Goal: Task Accomplishment & Management: Use online tool/utility

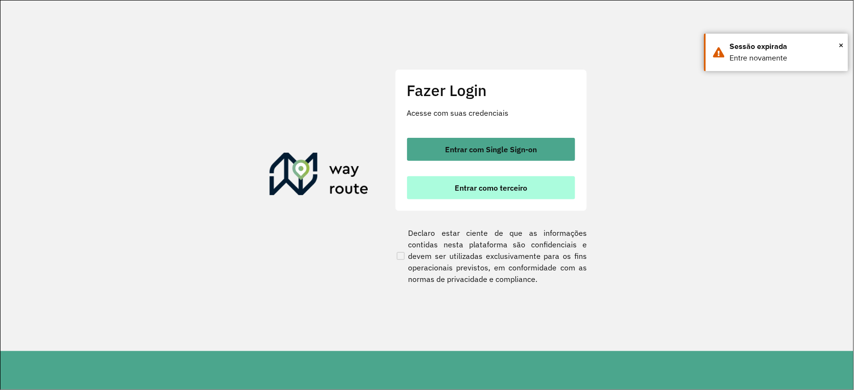
click at [527, 194] on button "Entrar como terceiro" at bounding box center [491, 187] width 168 height 23
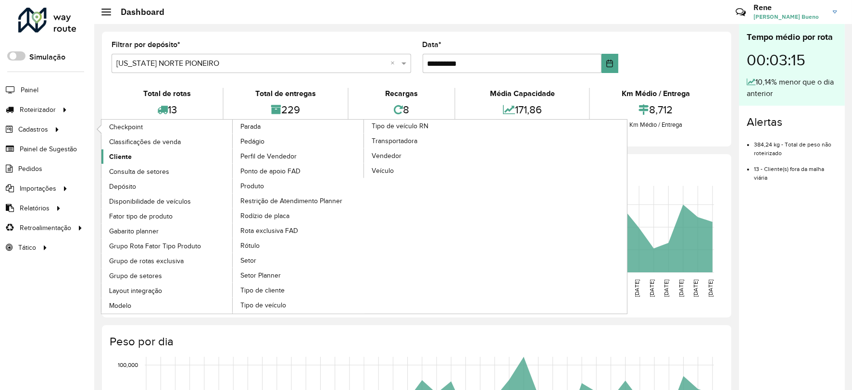
click at [121, 151] on link "Cliente" at bounding box center [167, 156] width 132 height 14
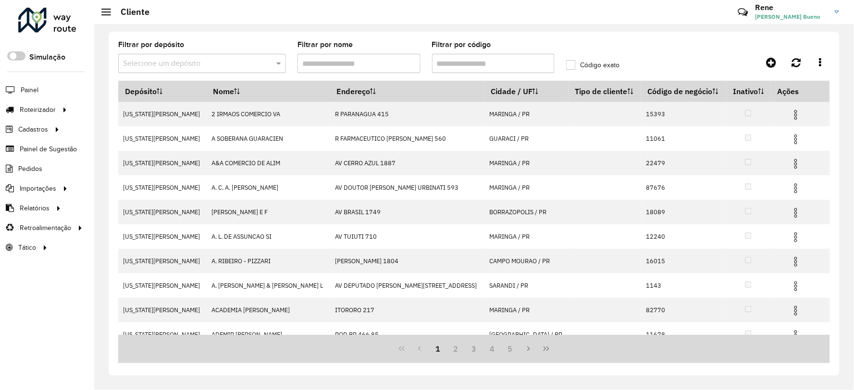
click at [246, 78] on formly-field "Filtrar por depósito Selecione um depósito" at bounding box center [201, 60] width 179 height 39
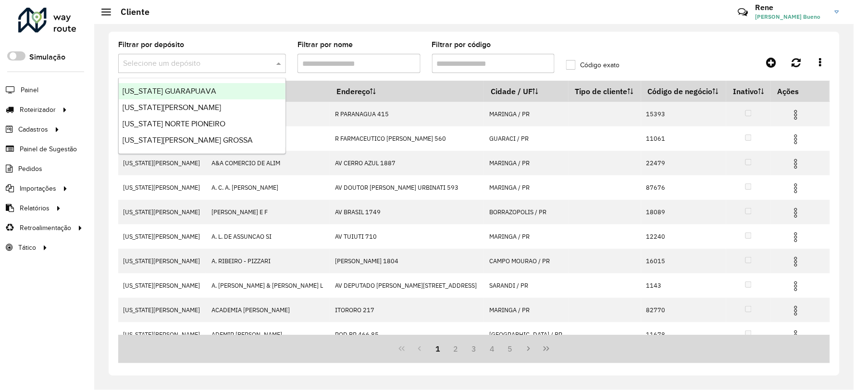
click at [278, 61] on span at bounding box center [280, 64] width 12 height 12
click at [279, 61] on span at bounding box center [280, 64] width 12 height 12
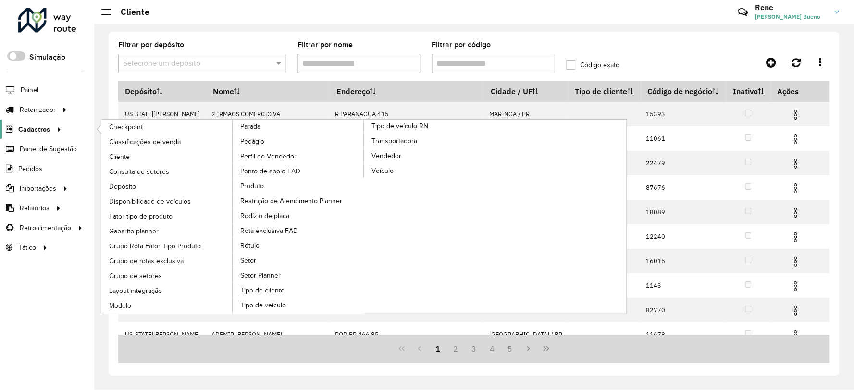
click at [37, 127] on span "Cadastros" at bounding box center [34, 129] width 32 height 10
click at [286, 285] on span "Tipo de cliente" at bounding box center [263, 290] width 46 height 10
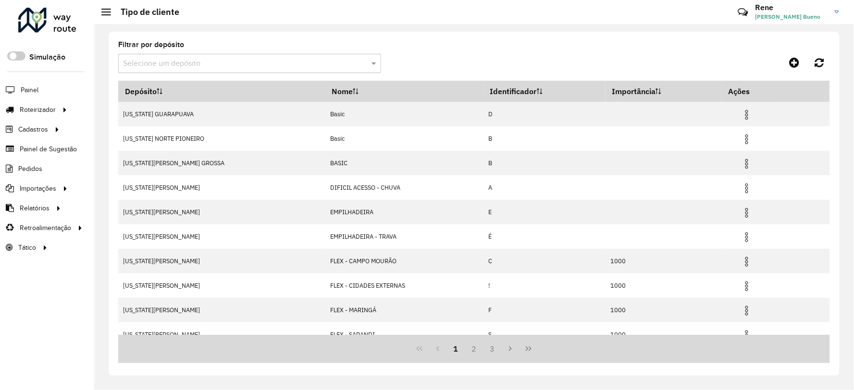
click at [351, 61] on input "text" at bounding box center [240, 64] width 234 height 12
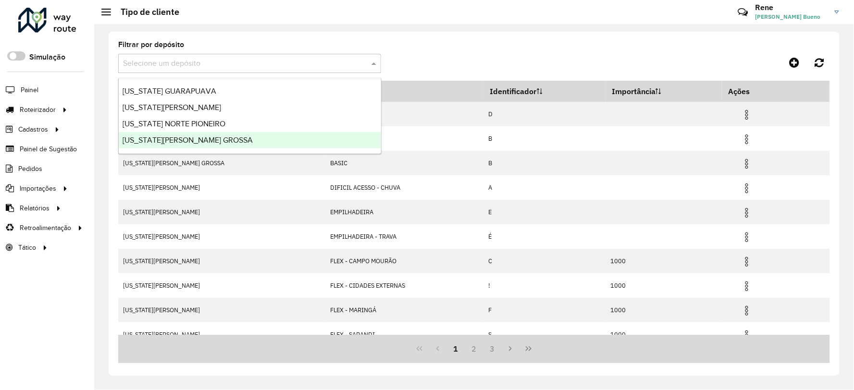
click at [166, 145] on div "[US_STATE][PERSON_NAME] GROSSA" at bounding box center [250, 140] width 262 height 16
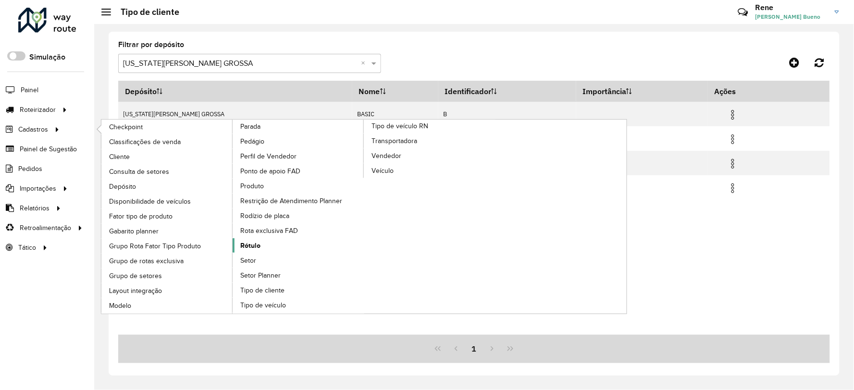
click at [247, 251] on span "Rótulo" at bounding box center [250, 246] width 20 height 10
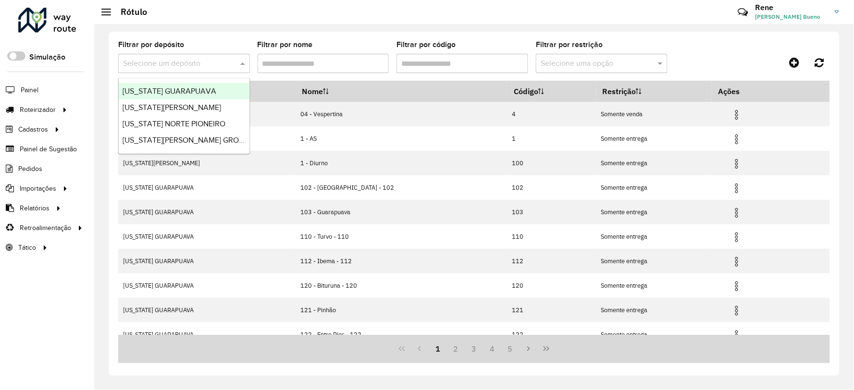
click at [225, 63] on input "text" at bounding box center [174, 64] width 103 height 12
click at [193, 142] on span "[US_STATE][PERSON_NAME] GROSSA" at bounding box center [188, 140] width 130 height 8
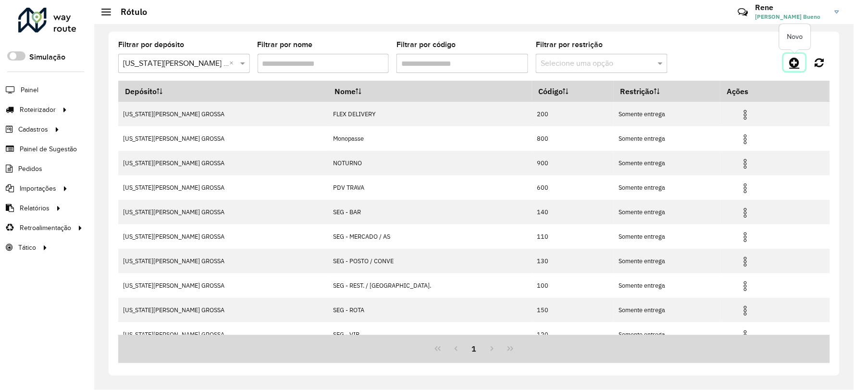
click at [797, 61] on icon at bounding box center [795, 63] width 10 height 12
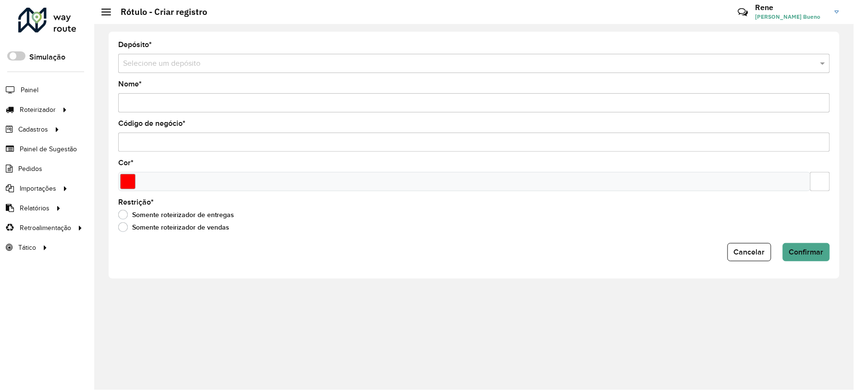
click at [265, 66] on input "text" at bounding box center [464, 64] width 683 height 12
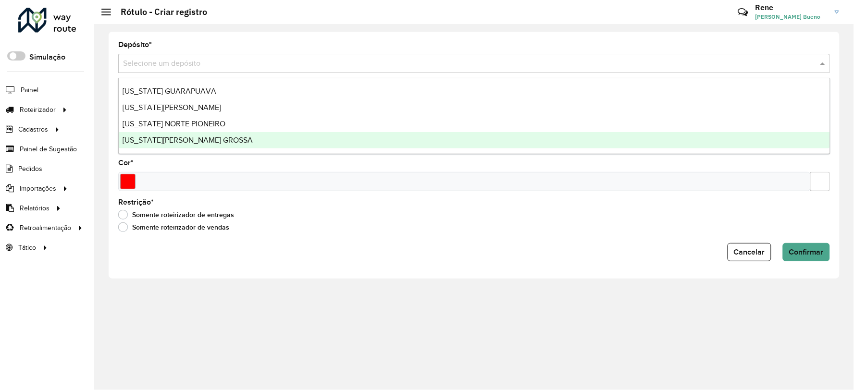
click at [194, 140] on span "[US_STATE][PERSON_NAME] GROSSA" at bounding box center [188, 140] width 130 height 8
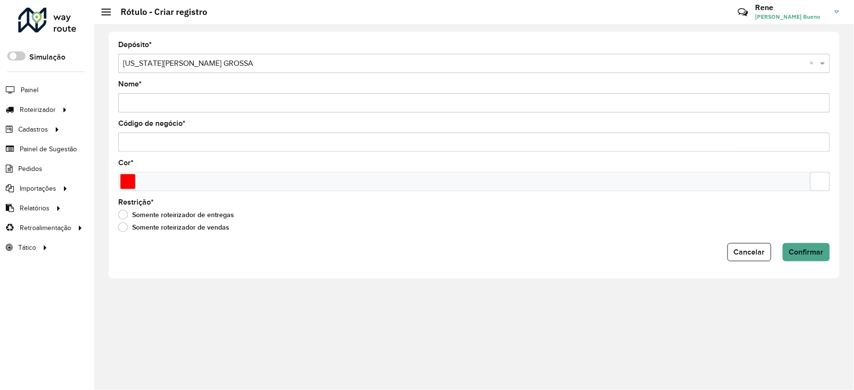
click at [259, 145] on input "Código de negócio *" at bounding box center [474, 142] width 712 height 19
paste input "***"
click at [827, 183] on input "text" at bounding box center [820, 181] width 20 height 19
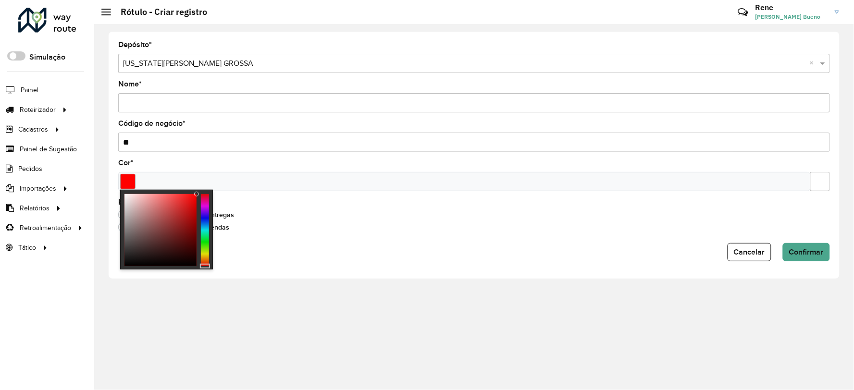
click at [820, 56] on div "Selecione um depósito × VIRGINIA PONTA GROSSA ×" at bounding box center [474, 63] width 712 height 19
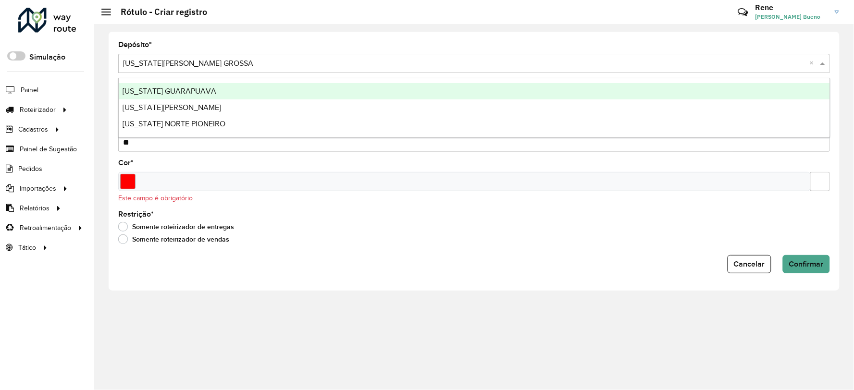
click at [820, 56] on div "Selecione um depósito × VIRGINIA PONTA GROSSA ×" at bounding box center [474, 63] width 712 height 19
click at [556, 331] on div "Depósito * Selecione um depósito × VIRGINIA PONTA GROSSA × Nome * Código de neg…" at bounding box center [474, 207] width 760 height 366
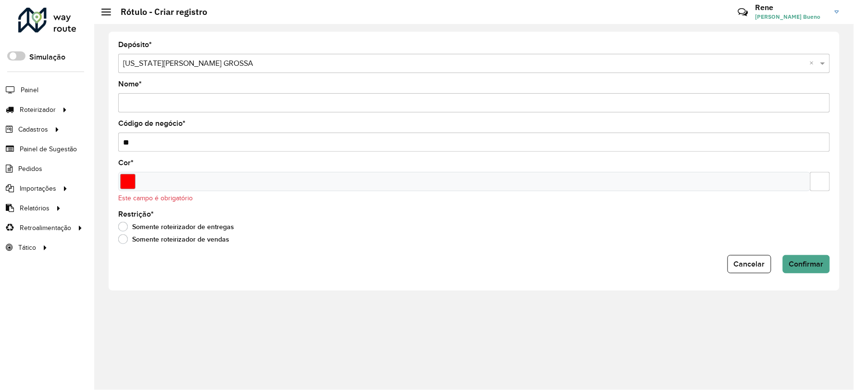
click at [199, 107] on input "Nome *" at bounding box center [474, 102] width 712 height 19
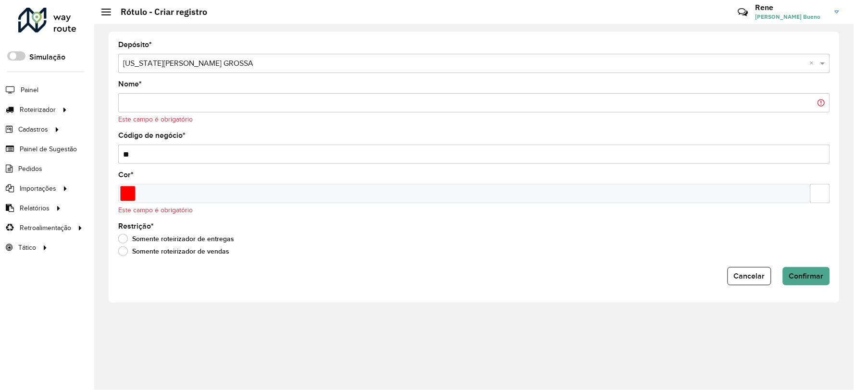
click at [162, 138] on div "Código de negócio * **" at bounding box center [474, 148] width 712 height 32
click at [162, 151] on input "**" at bounding box center [474, 154] width 712 height 19
type input "*"
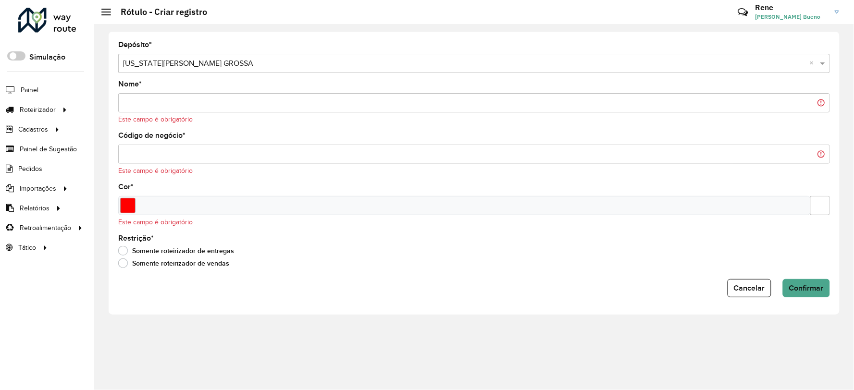
click at [170, 150] on input "Código de negócio *" at bounding box center [474, 154] width 712 height 19
paste input "***"
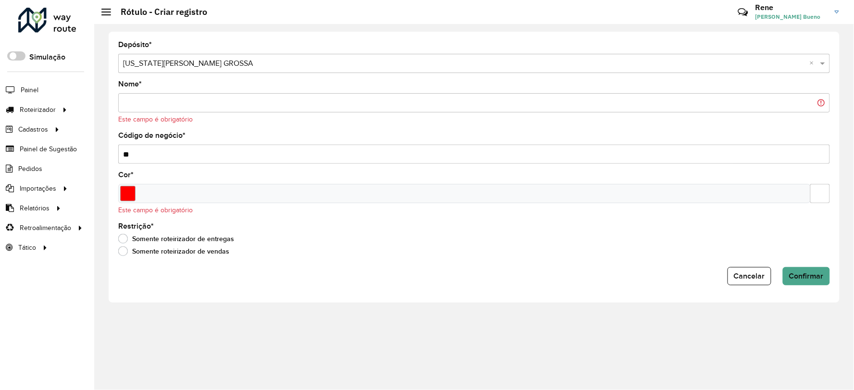
type input "*"
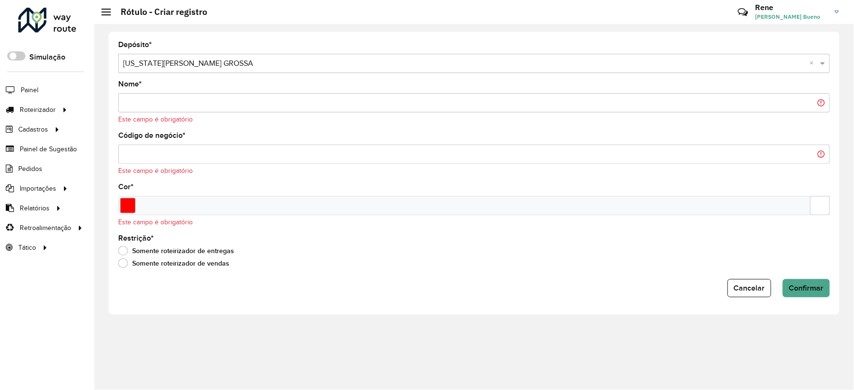
click at [188, 154] on input "Código de negócio *" at bounding box center [474, 154] width 712 height 19
paste input "***"
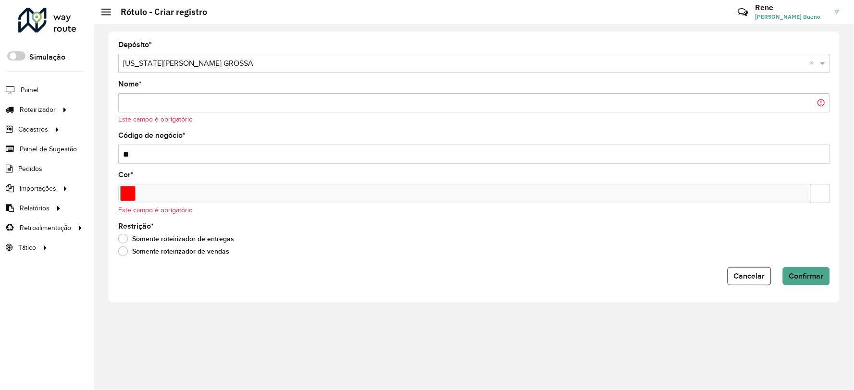
type input "*"
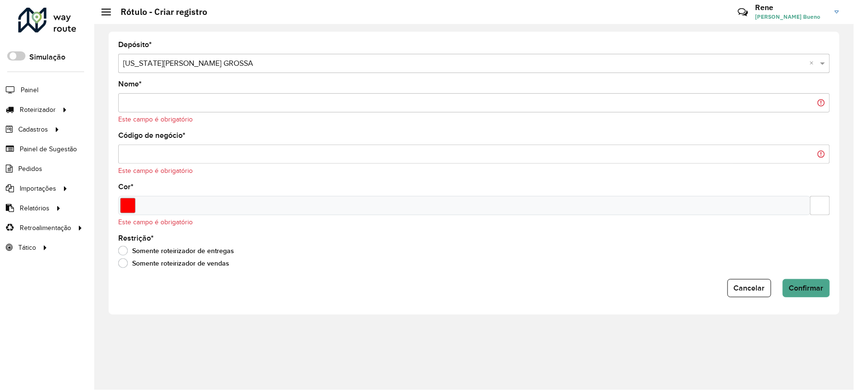
click at [219, 106] on input "Nome *" at bounding box center [474, 102] width 712 height 19
click at [761, 292] on span "Cancelar" at bounding box center [749, 288] width 31 height 8
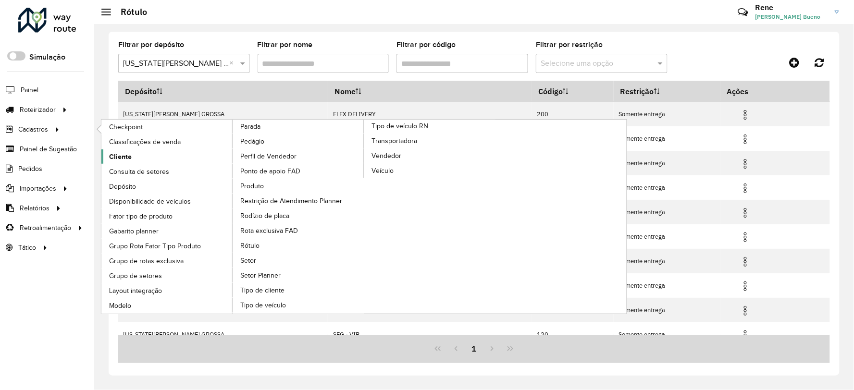
click at [122, 161] on span "Cliente" at bounding box center [120, 157] width 23 height 10
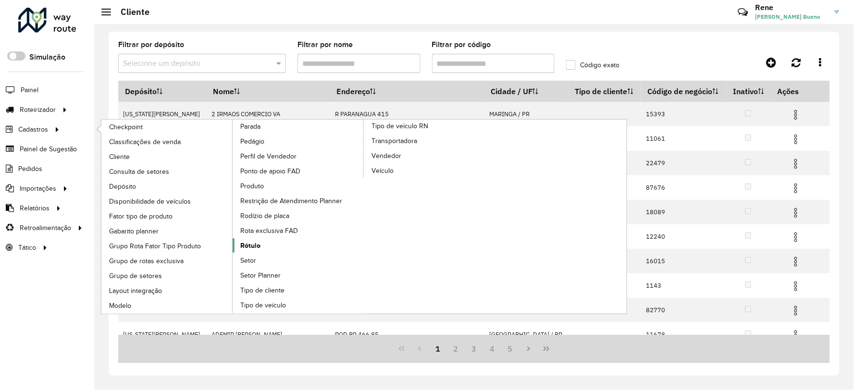
click at [334, 253] on link "Rótulo" at bounding box center [299, 245] width 132 height 14
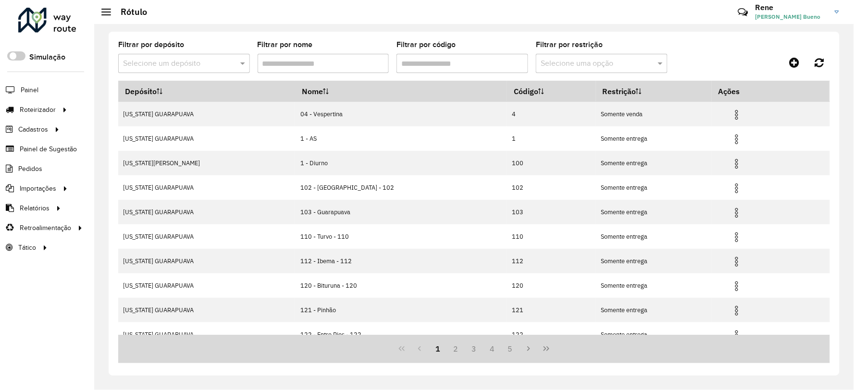
click at [234, 64] on div at bounding box center [184, 64] width 132 height 12
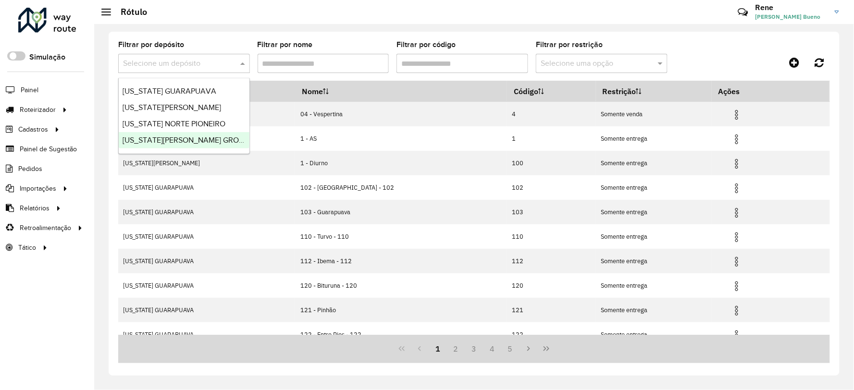
click at [181, 137] on span "[US_STATE][PERSON_NAME] GROSSA" at bounding box center [188, 140] width 130 height 8
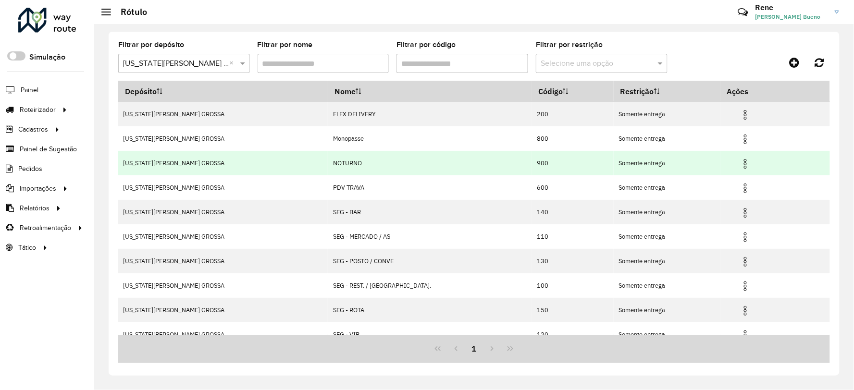
click at [740, 160] on img at bounding box center [746, 164] width 12 height 12
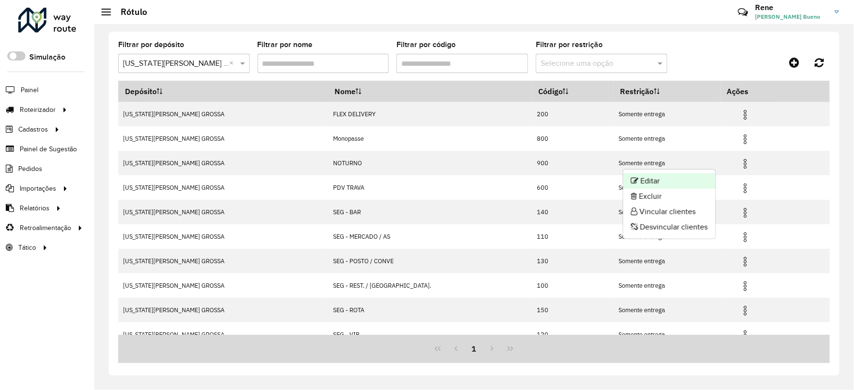
click at [654, 180] on li "Editar" at bounding box center [669, 180] width 92 height 15
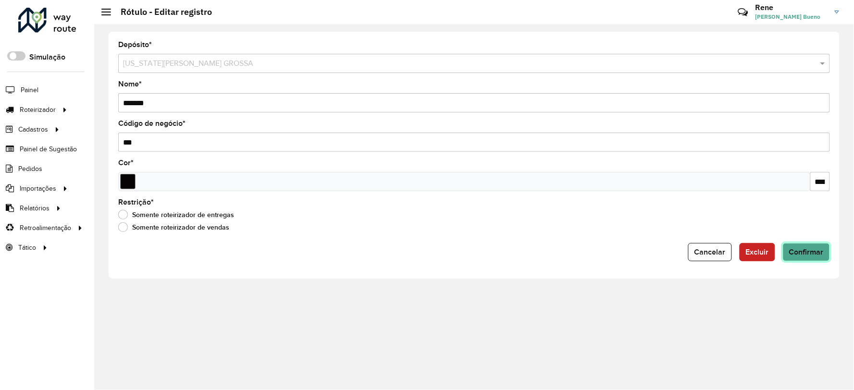
click at [810, 259] on button "Confirmar" at bounding box center [806, 252] width 47 height 18
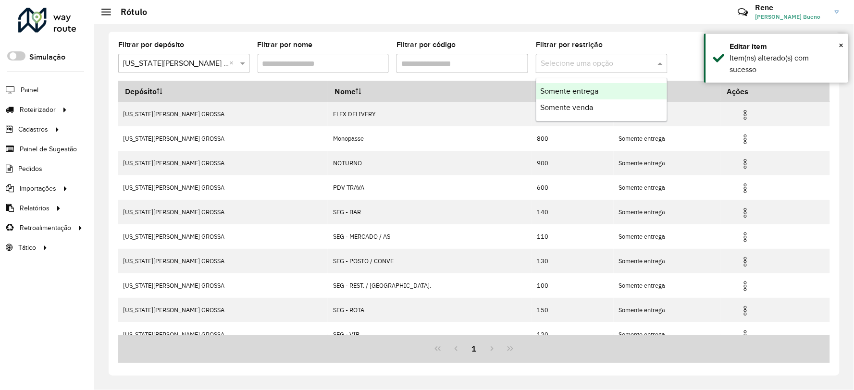
click at [564, 65] on input "text" at bounding box center [592, 64] width 103 height 12
click at [444, 75] on formly-field "Filtrar por código" at bounding box center [462, 60] width 132 height 39
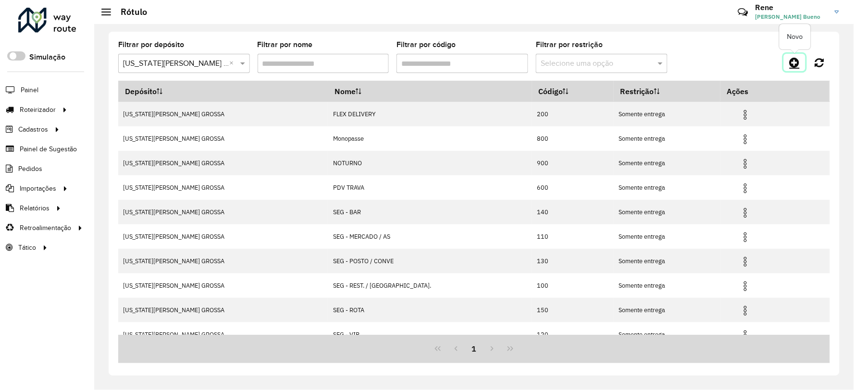
click at [795, 63] on icon at bounding box center [795, 63] width 10 height 12
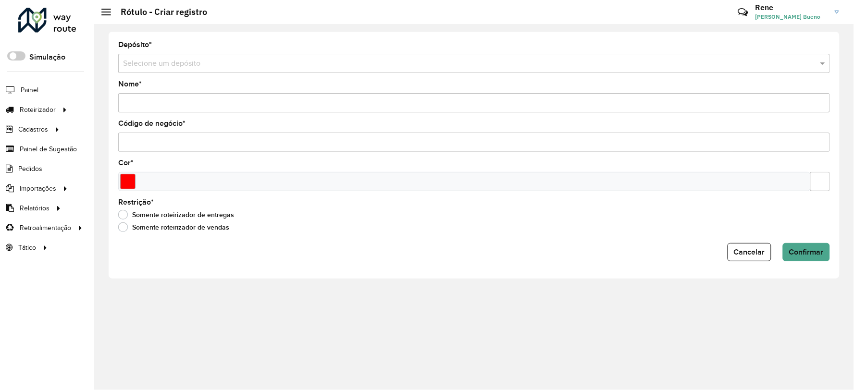
click at [300, 64] on input "text" at bounding box center [464, 64] width 683 height 12
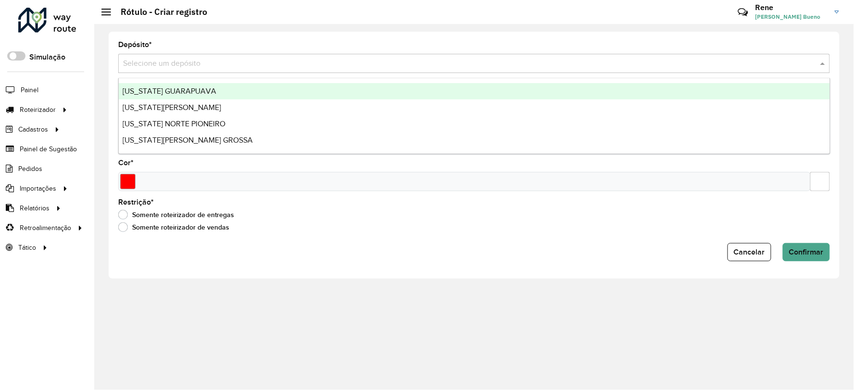
click at [300, 64] on input "text" at bounding box center [464, 64] width 683 height 12
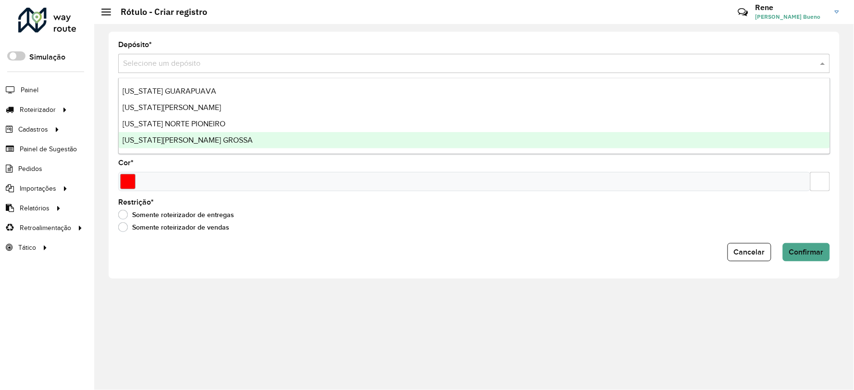
click at [385, 320] on div "Depósito * Selecione um depósito Nome * Código de negócio * Cor * Restrição * S…" at bounding box center [474, 207] width 760 height 366
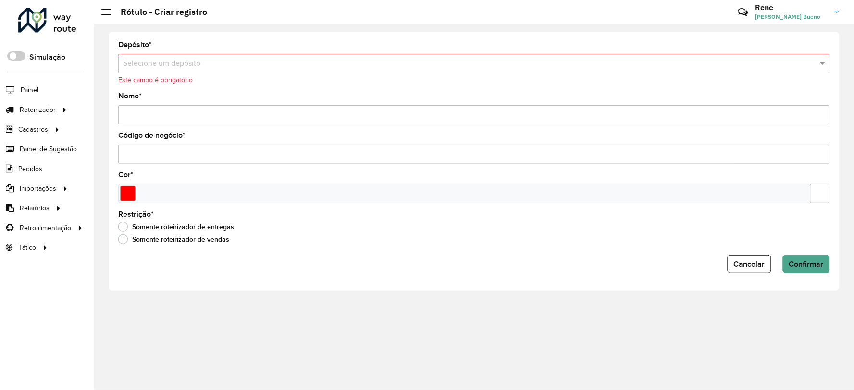
click at [398, 333] on div "Depósito * Selecione um depósito Este campo é obrigatório Nome * Código de negó…" at bounding box center [474, 207] width 760 height 366
click at [106, 12] on span at bounding box center [106, 12] width 10 height 1
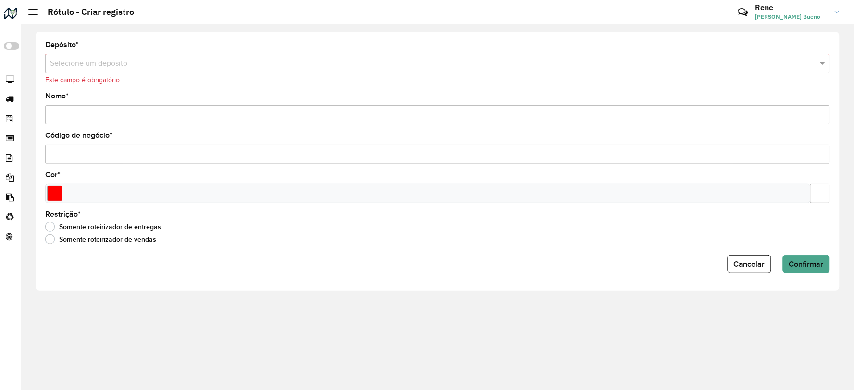
click at [35, 13] on div at bounding box center [33, 12] width 10 height 7
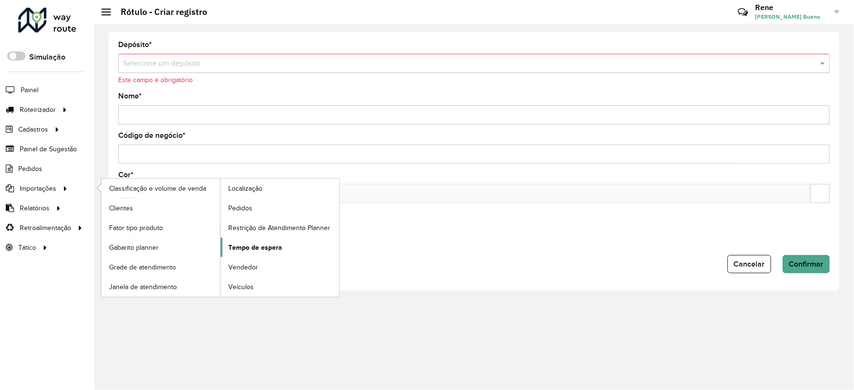
click at [258, 247] on span "Tempo de espera" at bounding box center [255, 248] width 54 height 10
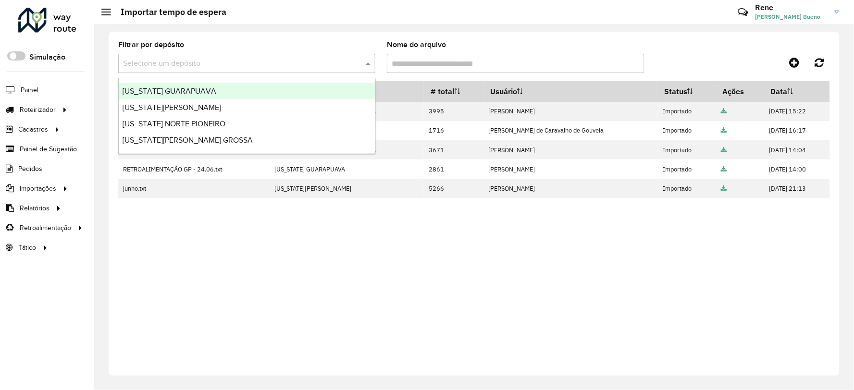
click at [243, 65] on input "text" at bounding box center [237, 64] width 228 height 12
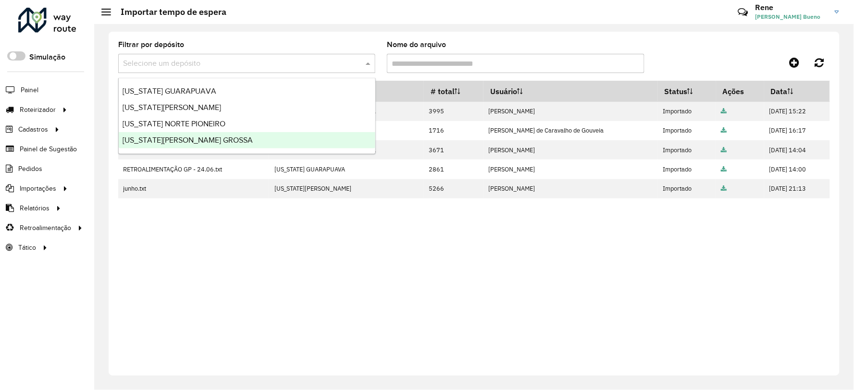
click at [184, 138] on span "[US_STATE][PERSON_NAME] GROSSA" at bounding box center [188, 140] width 130 height 8
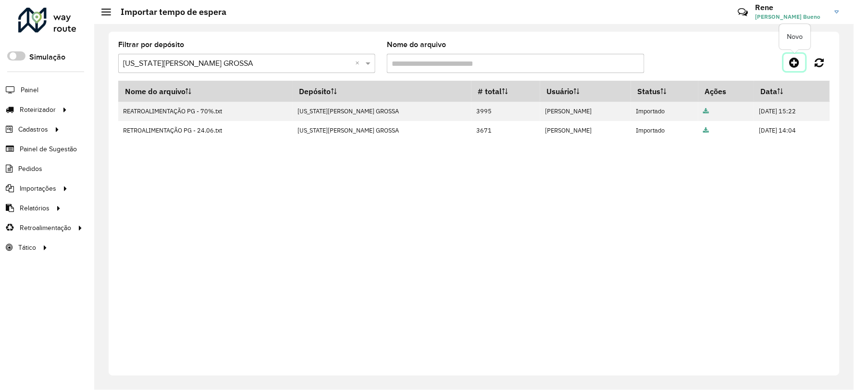
click at [793, 62] on icon at bounding box center [795, 63] width 10 height 12
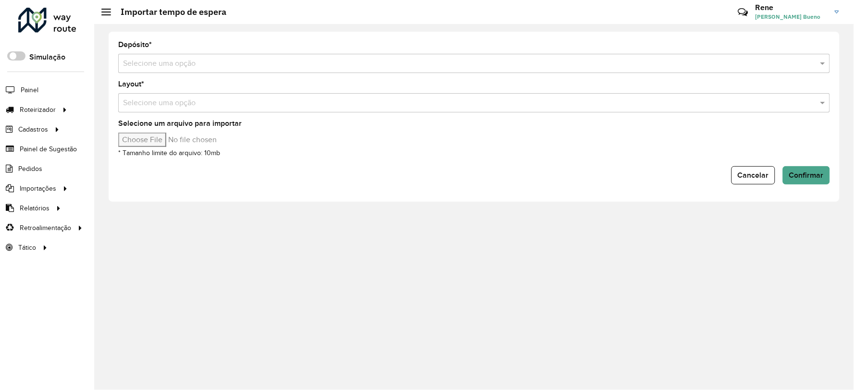
drag, startPoint x: 755, startPoint y: 178, endPoint x: 736, endPoint y: 199, distance: 28.6
click at [755, 178] on span "Cancelar" at bounding box center [753, 175] width 31 height 8
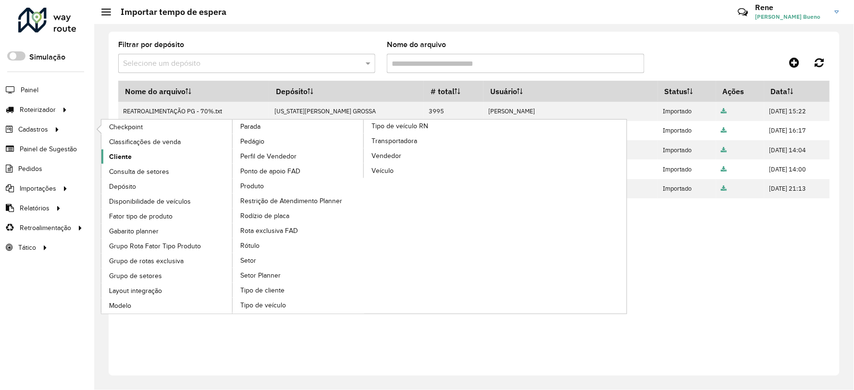
click at [119, 156] on span "Cliente" at bounding box center [120, 157] width 23 height 10
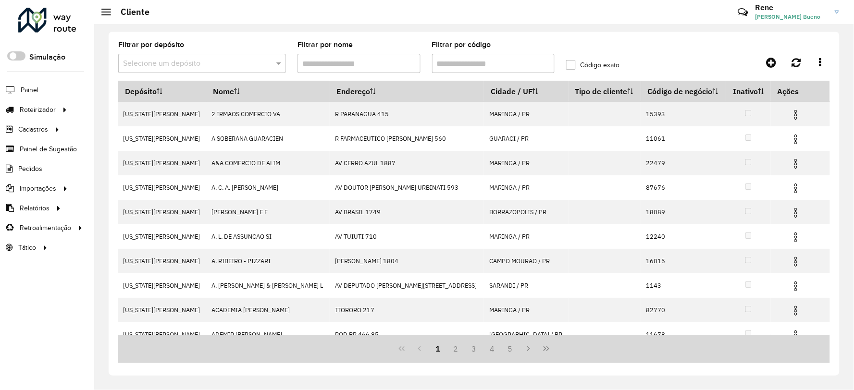
click at [458, 63] on input "Filtrar por código" at bounding box center [493, 63] width 123 height 19
paste input "*****"
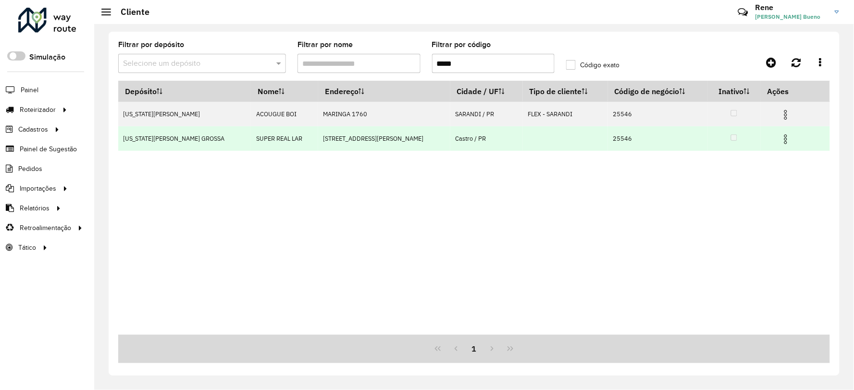
type input "*****"
click at [784, 141] on img at bounding box center [786, 140] width 12 height 12
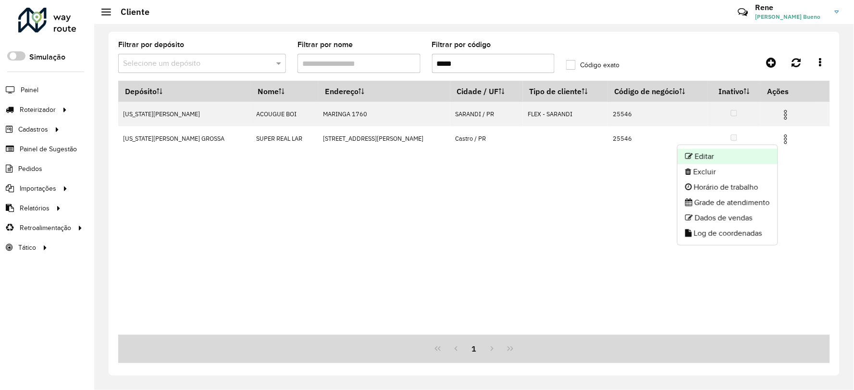
click at [729, 159] on li "Editar" at bounding box center [728, 156] width 100 height 15
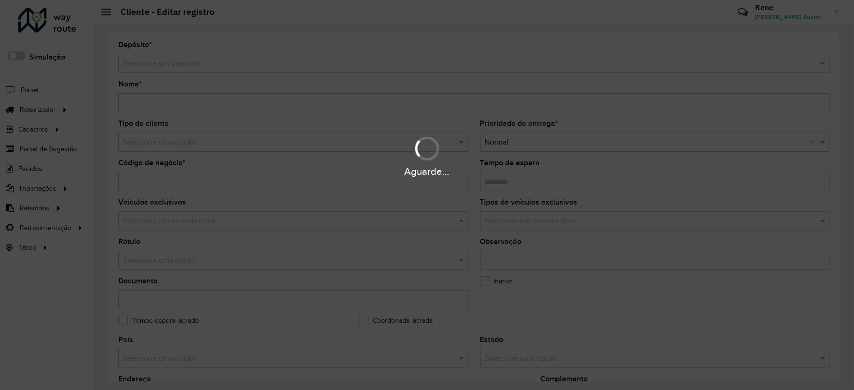
type input "**********"
type input "*****"
type input "********"
type input "**********"
type input "******"
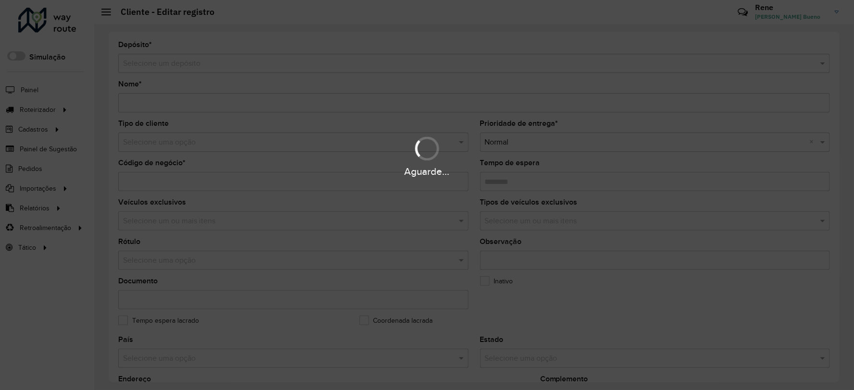
type input "*********"
type input "**********"
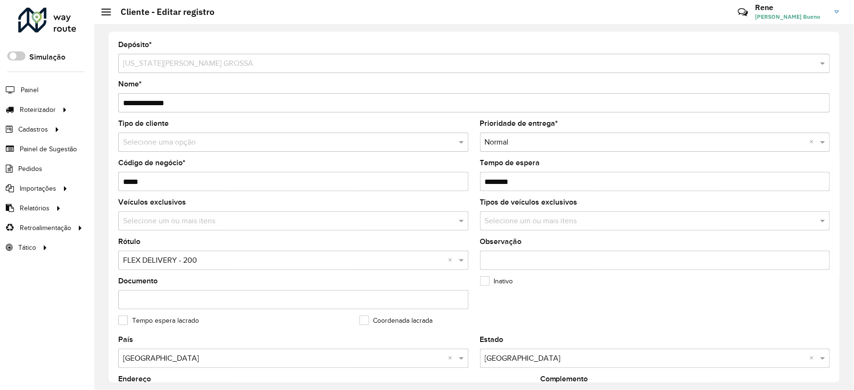
click at [359, 254] on div "Selecione uma opção × FLEX DELIVERY - 200 ×" at bounding box center [293, 260] width 350 height 19
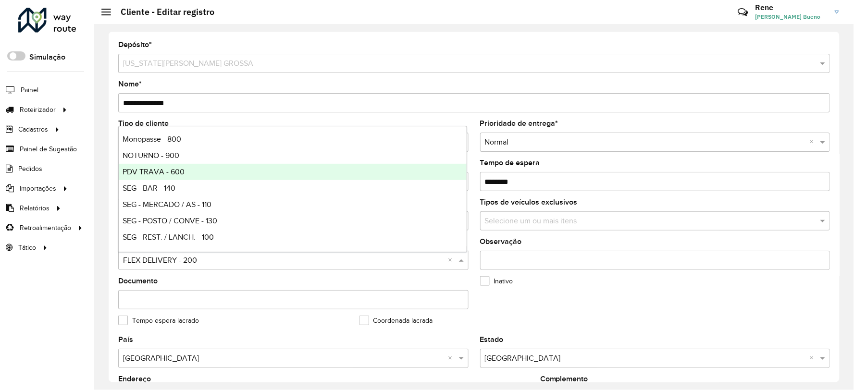
click at [215, 165] on div "PDV TRAVA - 600" at bounding box center [293, 172] width 348 height 16
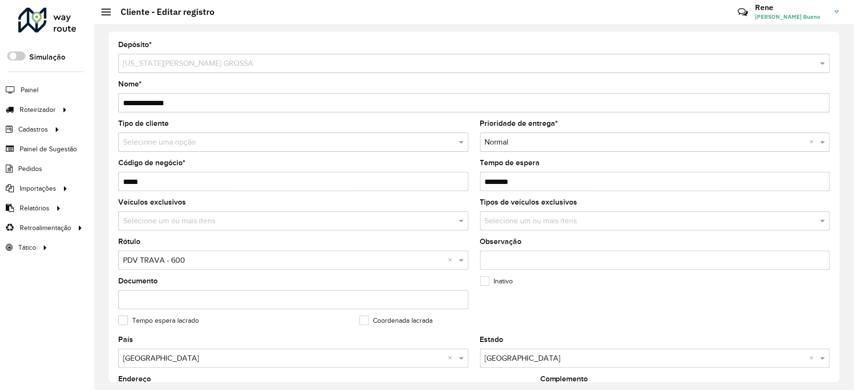
drag, startPoint x: 494, startPoint y: 180, endPoint x: 669, endPoint y: 173, distance: 176.0
click at [669, 173] on input "Tempo de espera" at bounding box center [655, 181] width 350 height 19
type input "********"
click at [706, 328] on formly-group "Tipo de cliente Selecione uma opção Prioridade de entrega * Selecione uma opção…" at bounding box center [473, 228] width 723 height 216
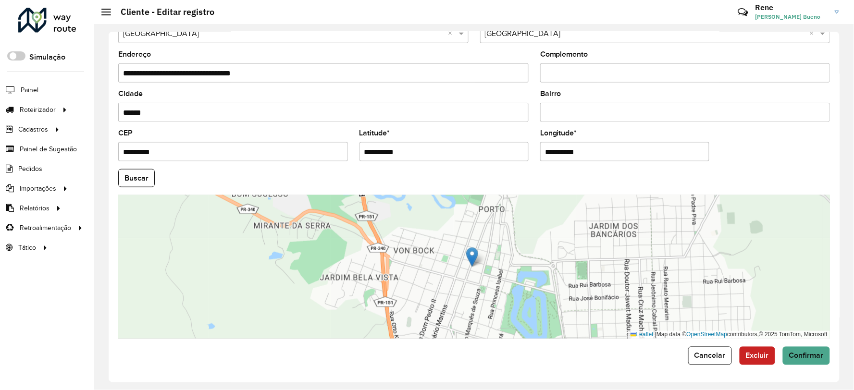
scroll to position [327, 0]
click at [802, 356] on span "Confirmar" at bounding box center [806, 356] width 35 height 8
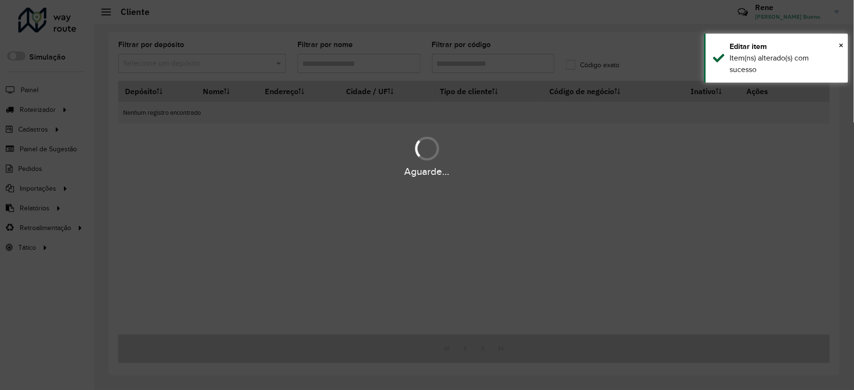
type input "*****"
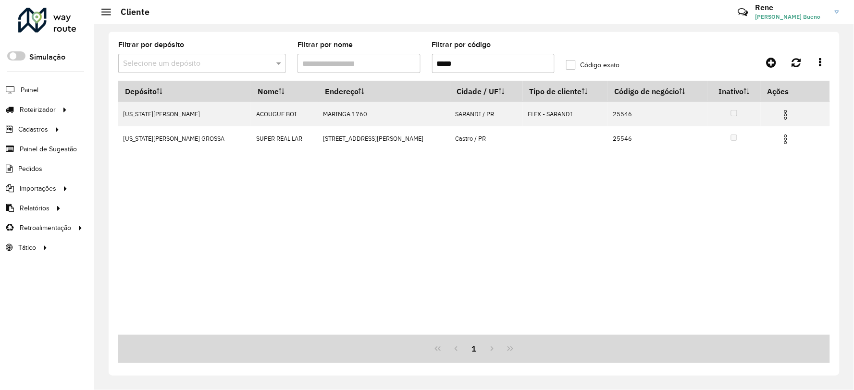
click at [274, 279] on div "Depósito Nome Endereço Cidade / UF Tipo de cliente Código de negócio Inativo Aç…" at bounding box center [474, 208] width 712 height 254
click at [823, 60] on link at bounding box center [820, 62] width 19 height 17
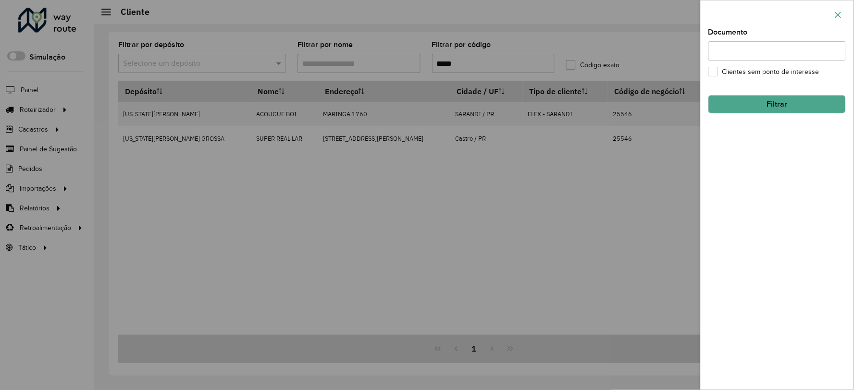
click at [841, 15] on icon "button" at bounding box center [838, 15] width 8 height 8
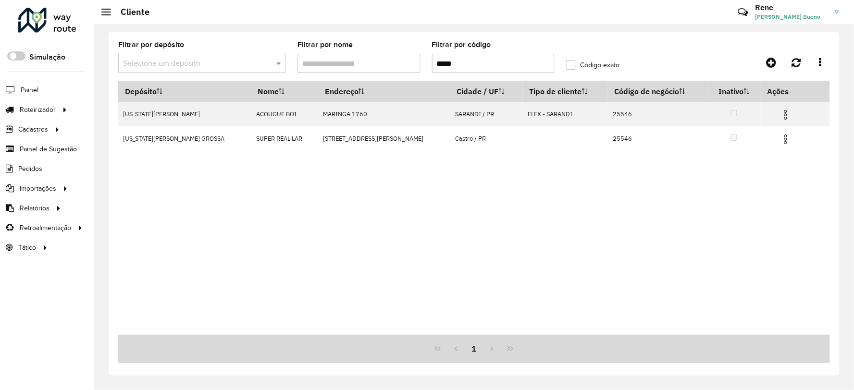
click at [646, 205] on div "Depósito Nome Endereço Cidade / UF Tipo de cliente Código de negócio Inativo Aç…" at bounding box center [474, 208] width 712 height 254
click at [801, 64] on icon at bounding box center [796, 62] width 9 height 11
drag, startPoint x: 476, startPoint y: 68, endPoint x: 361, endPoint y: 68, distance: 115.3
click at [361, 68] on formly-group "Filtrar por depósito Selecione um depósito Filtrar por nome Filtrar por código …" at bounding box center [381, 60] width 538 height 39
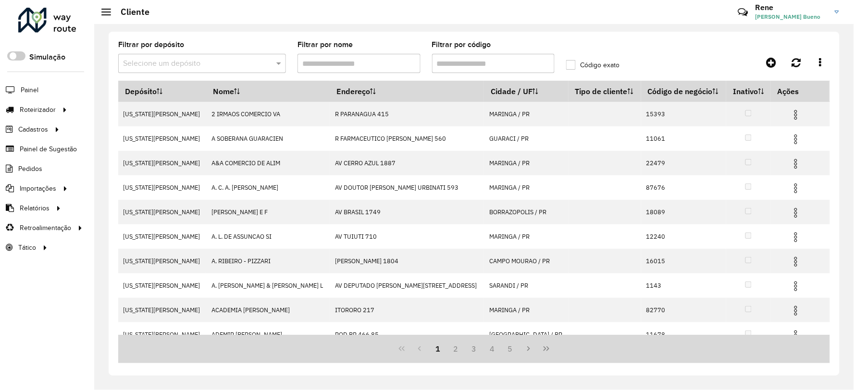
click at [39, 93] on li "Painel" at bounding box center [47, 90] width 94 height 20
click at [24, 88] on span "Painel" at bounding box center [31, 90] width 20 height 10
click at [29, 91] on span "Painel" at bounding box center [31, 90] width 20 height 10
click at [139, 111] on link "Entregas" at bounding box center [160, 109] width 118 height 19
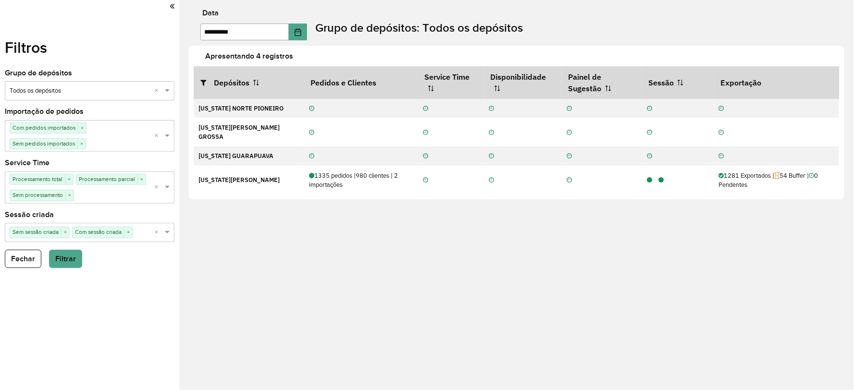
click at [409, 300] on div "**********" at bounding box center [516, 195] width 675 height 390
click at [174, 4] on div "Filtros Grupo de depósitos Selecione um grupo × Todos os depósitos × Importação…" at bounding box center [89, 195] width 179 height 390
click at [170, 5] on icon at bounding box center [172, 6] width 5 height 9
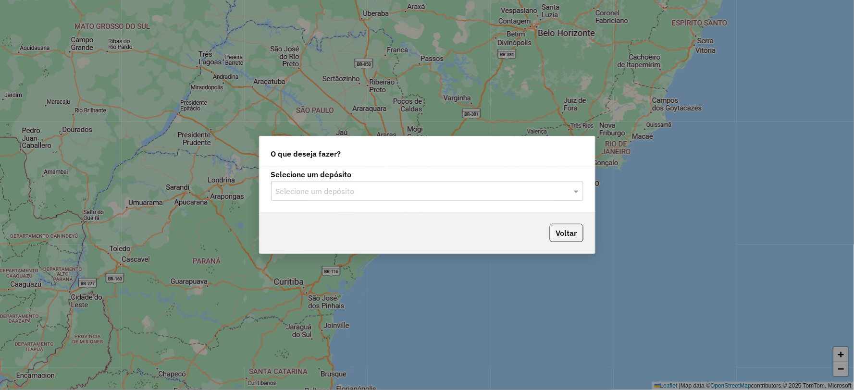
click at [339, 193] on input "text" at bounding box center [418, 192] width 284 height 12
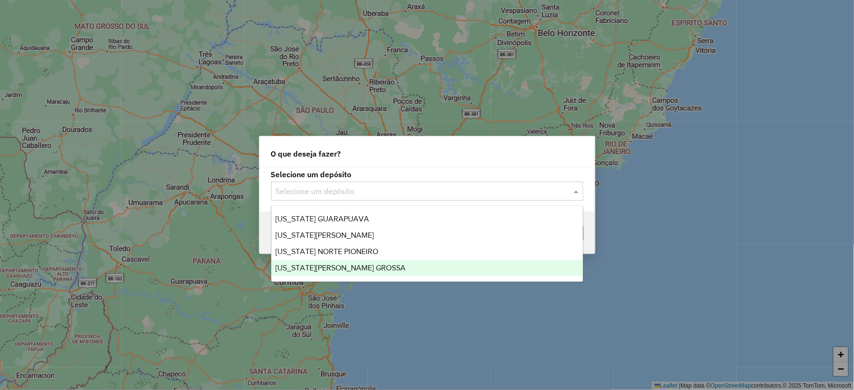
click at [340, 270] on span "[US_STATE][PERSON_NAME] GROSSA" at bounding box center [340, 268] width 130 height 8
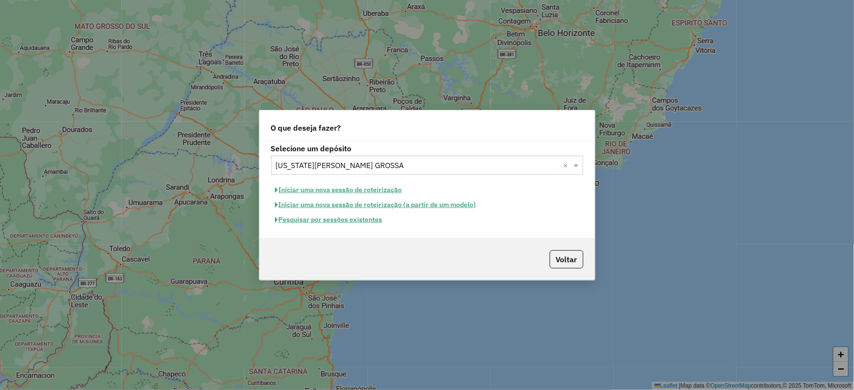
click at [322, 189] on button "Iniciar uma nova sessão de roteirização" at bounding box center [339, 190] width 136 height 15
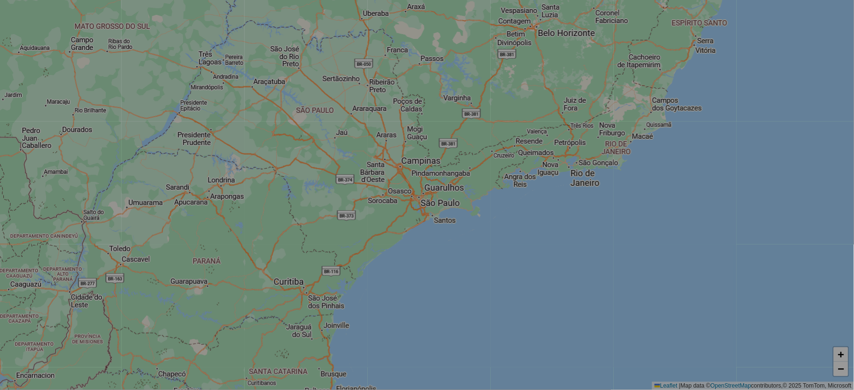
select select "*"
